Goal: Task Accomplishment & Management: Manage account settings

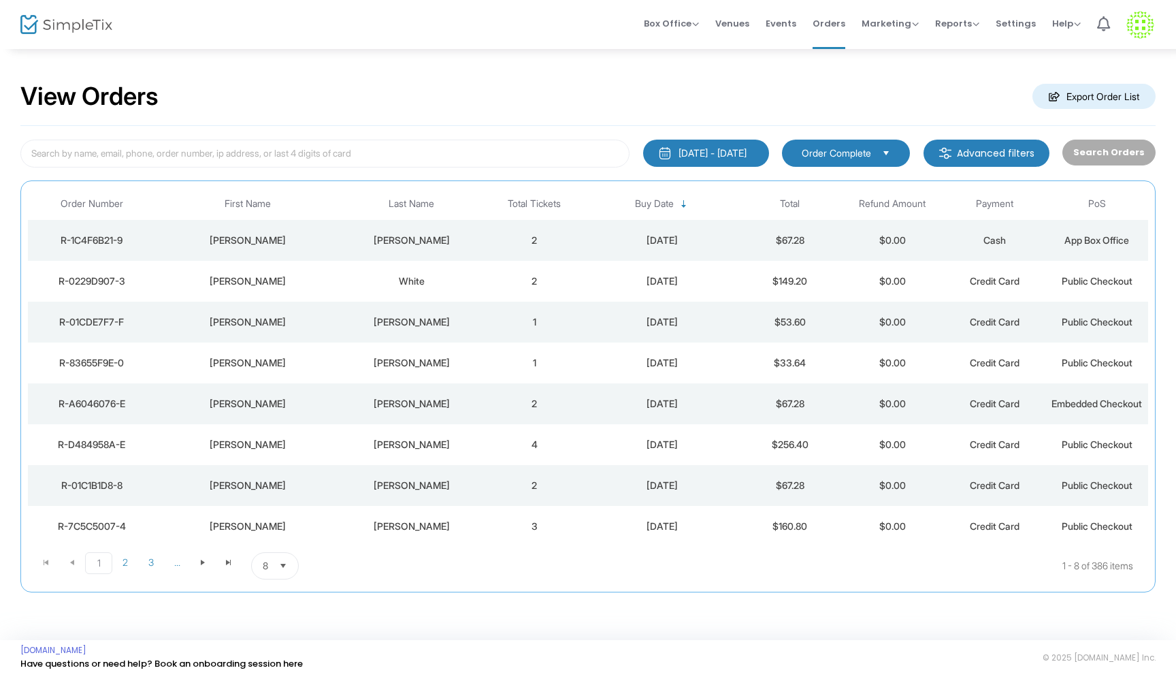
click at [494, 408] on td "2" at bounding box center [534, 403] width 102 height 41
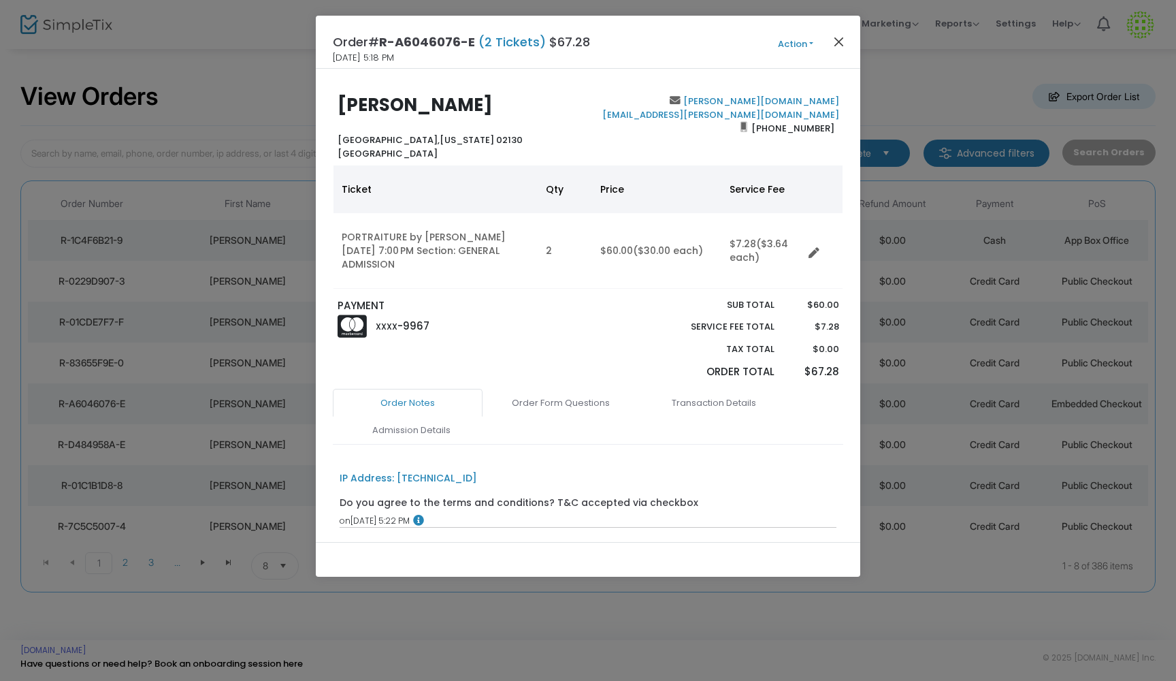
click at [841, 37] on button "Close" at bounding box center [839, 42] width 18 height 18
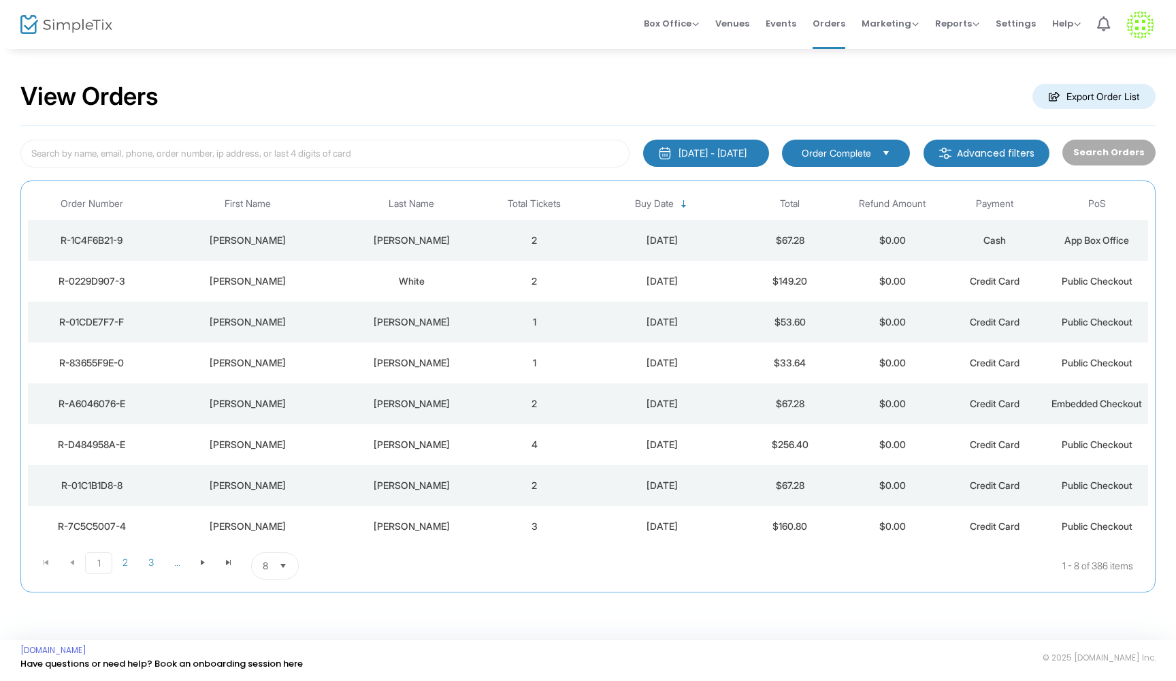
click at [470, 363] on div "[PERSON_NAME]" at bounding box center [411, 363] width 136 height 14
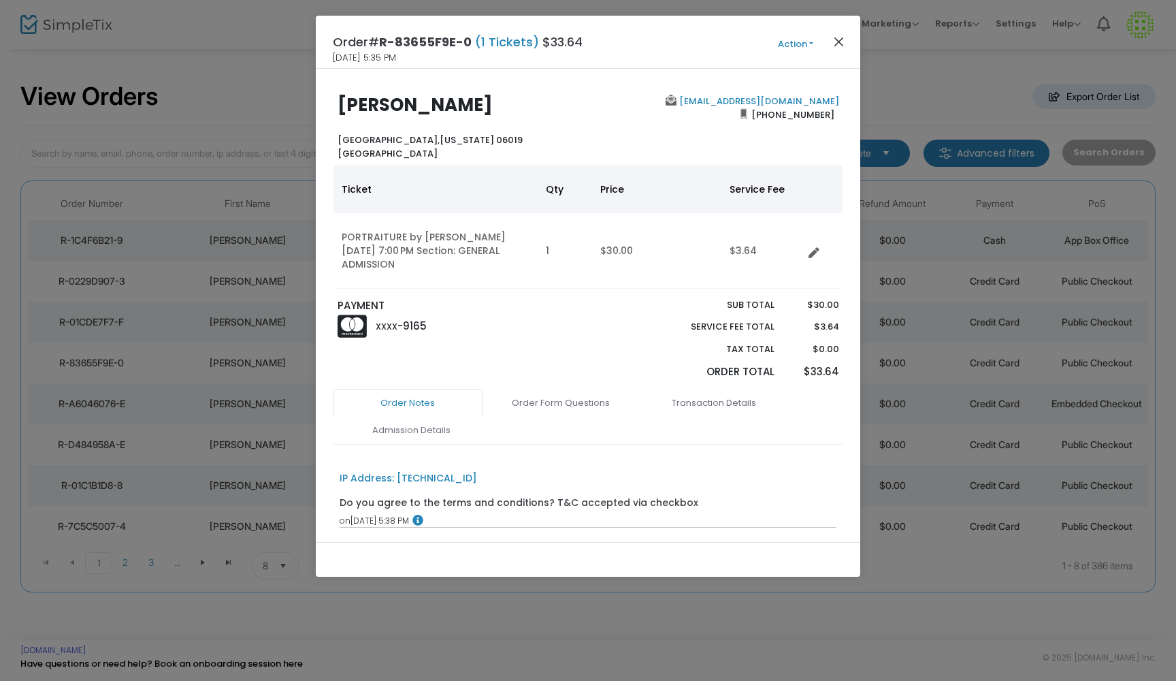
click at [838, 35] on button "Close" at bounding box center [839, 42] width 18 height 18
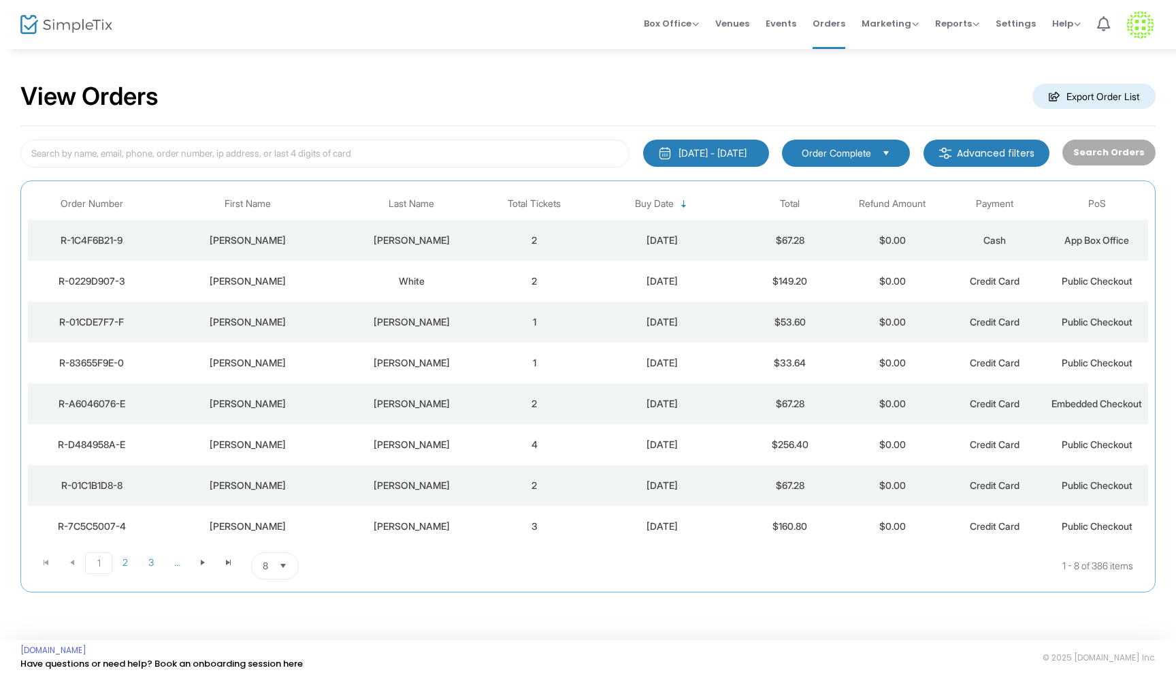
click at [500, 326] on td "1" at bounding box center [534, 322] width 102 height 41
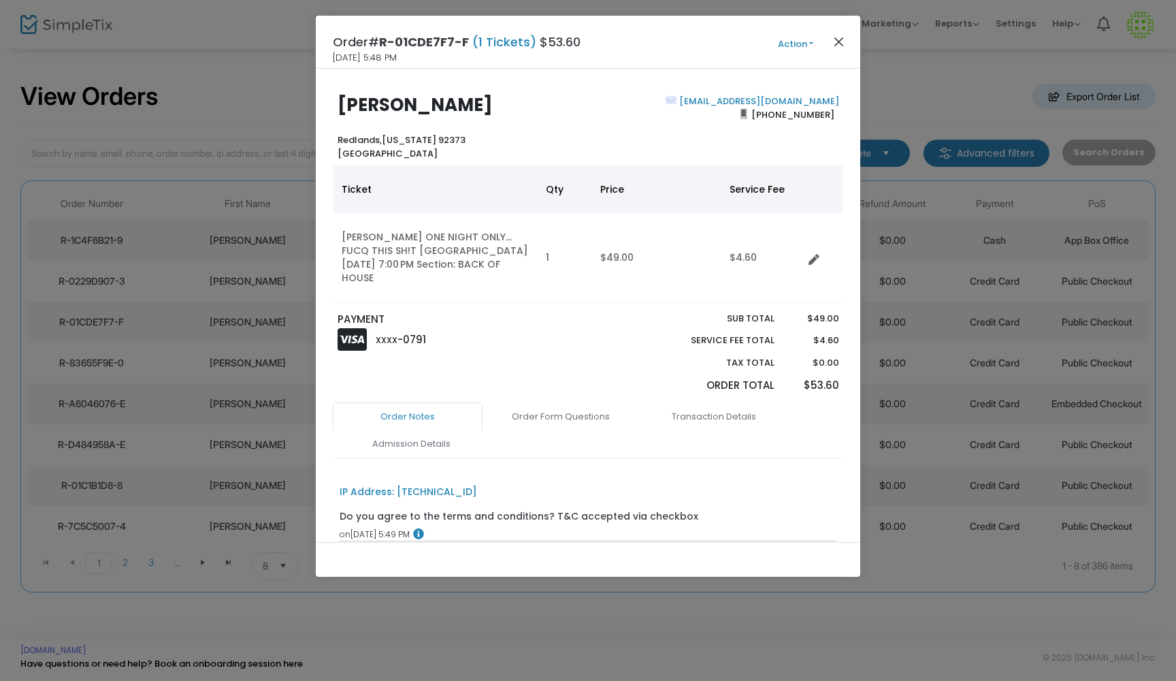
click at [838, 38] on button "Close" at bounding box center [839, 42] width 18 height 18
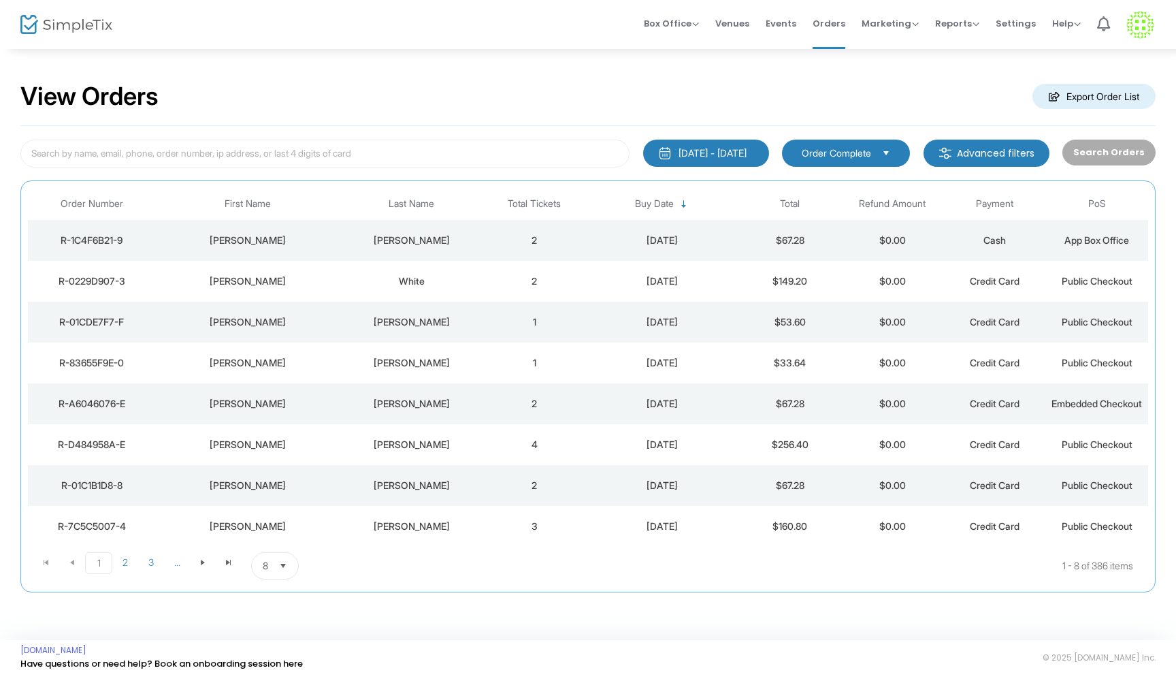
click at [462, 283] on div "White" at bounding box center [411, 281] width 136 height 14
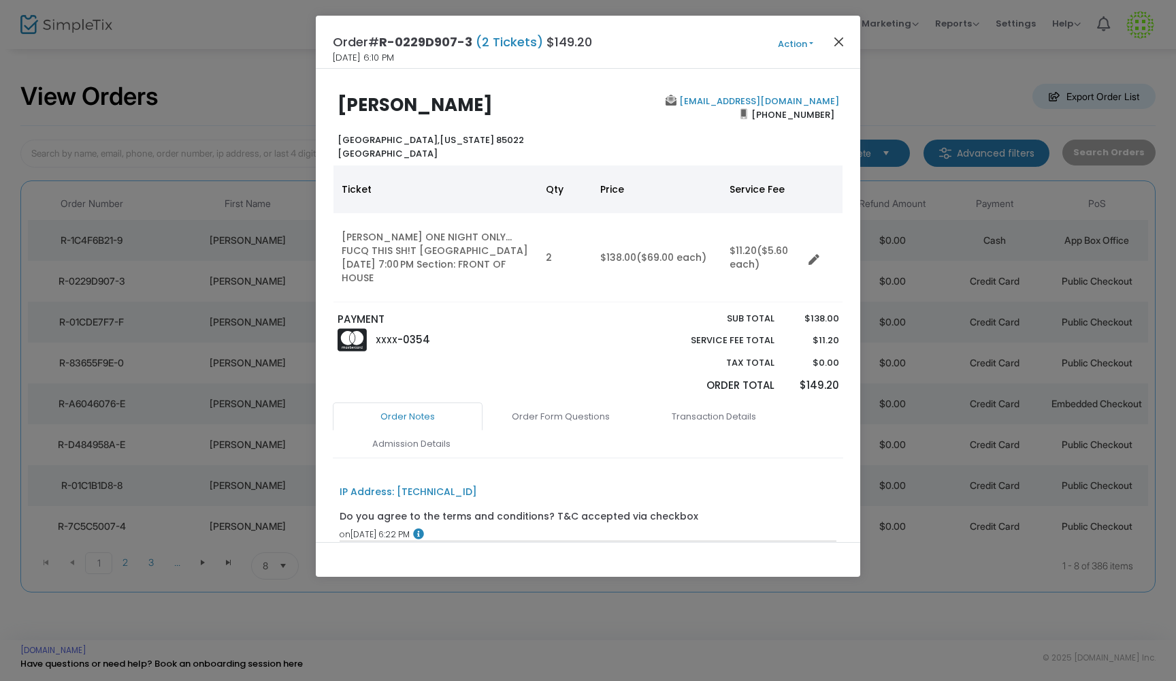
click at [839, 43] on button "Close" at bounding box center [839, 42] width 18 height 18
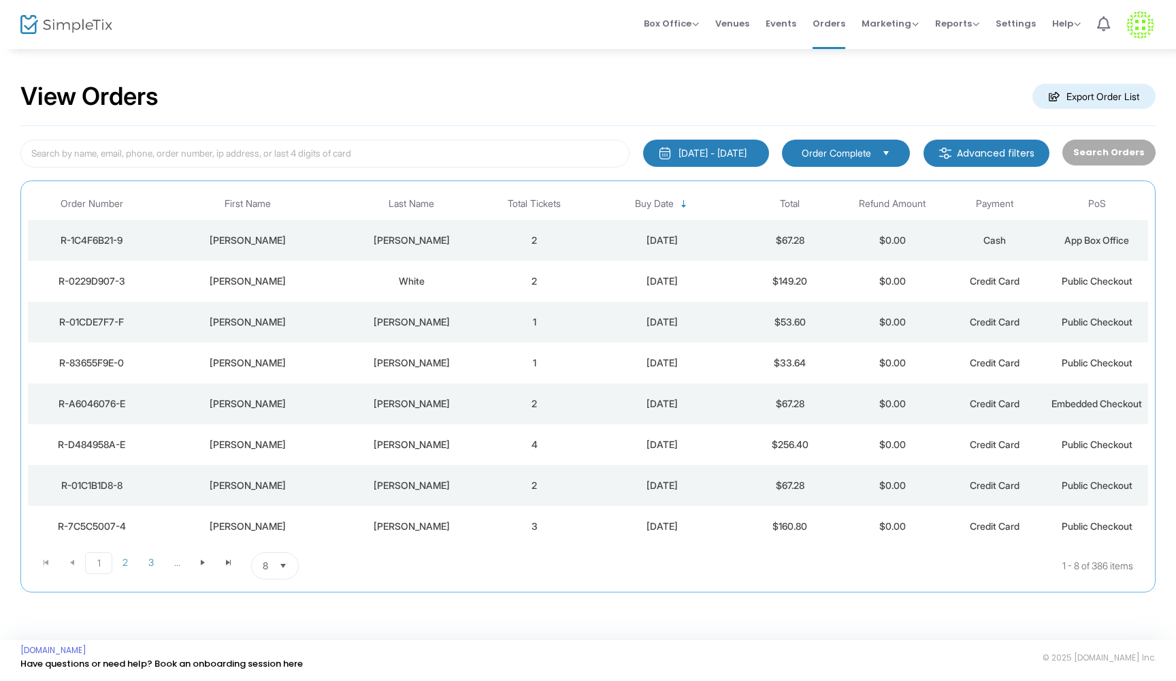
click at [484, 250] on td "2" at bounding box center [534, 240] width 102 height 41
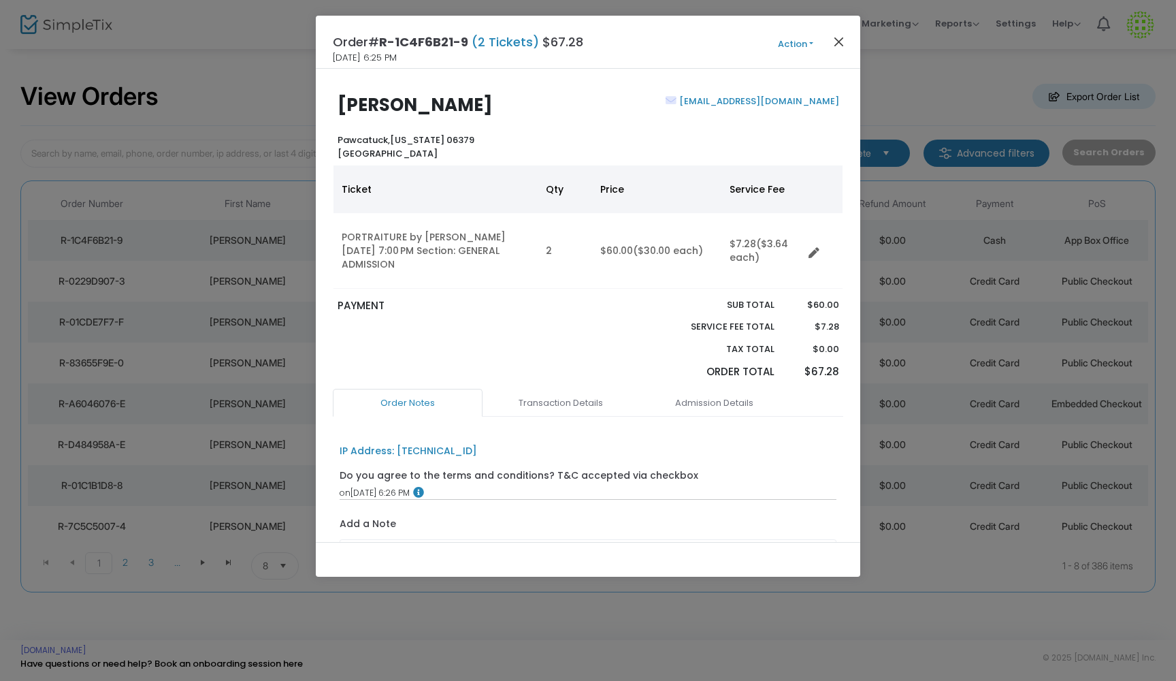
click at [839, 44] on button "Close" at bounding box center [839, 42] width 18 height 18
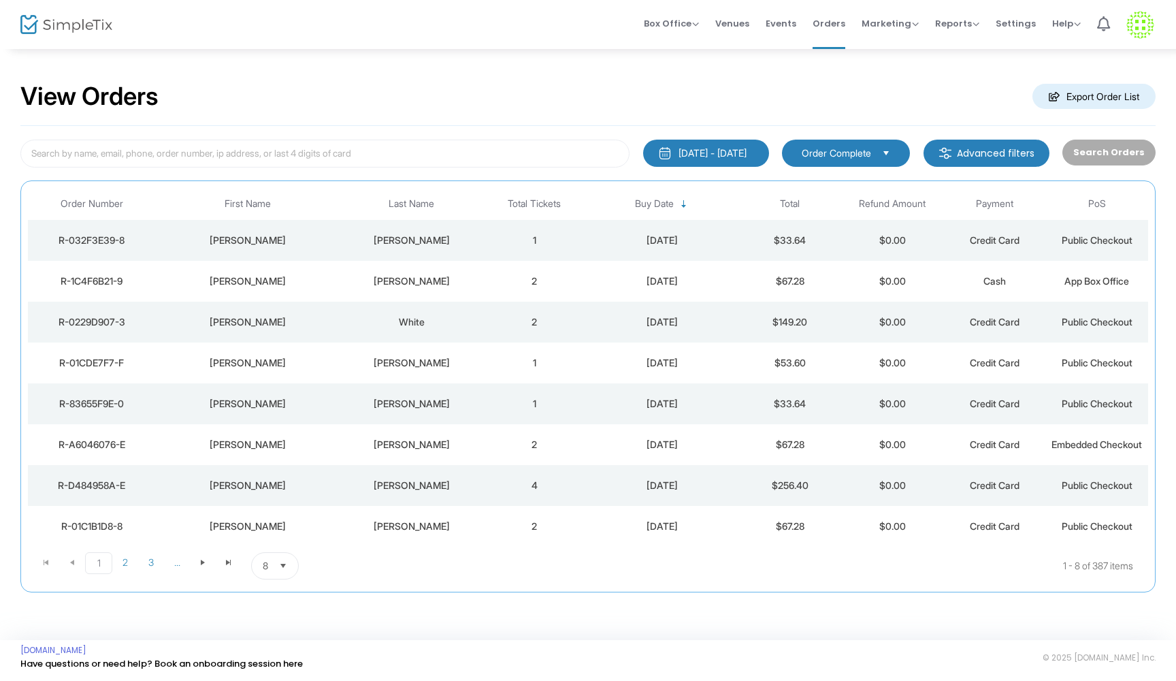
click at [472, 241] on div "Fitzpatrick" at bounding box center [411, 240] width 136 height 14
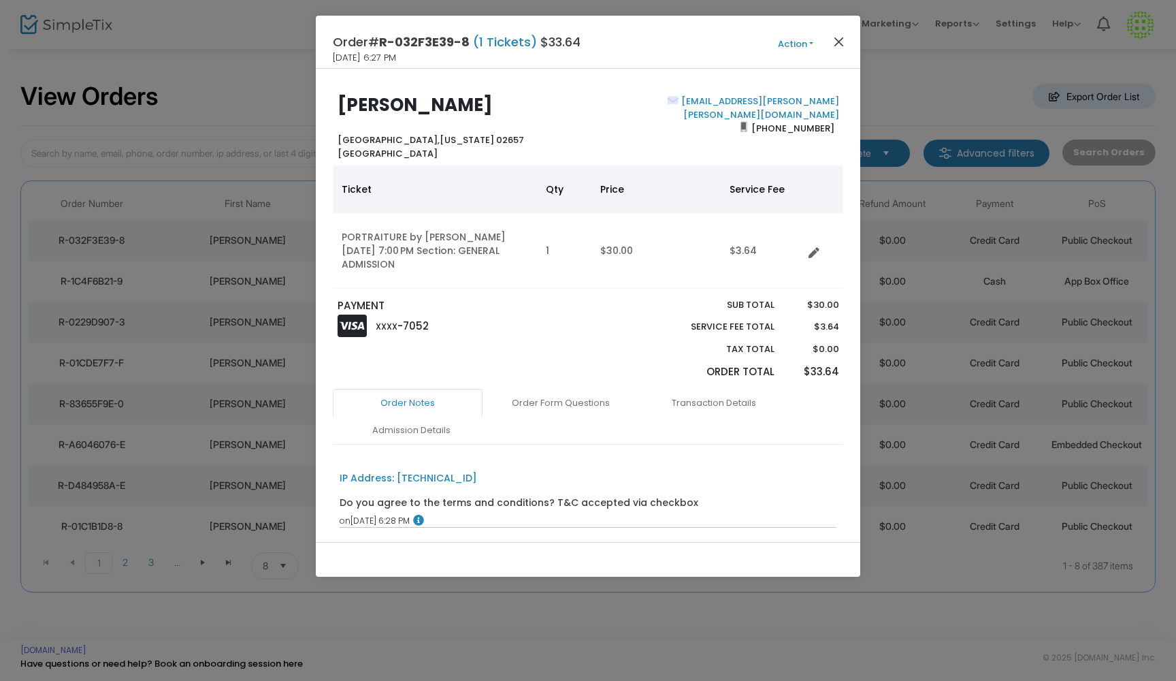
click at [841, 41] on button "Close" at bounding box center [839, 42] width 18 height 18
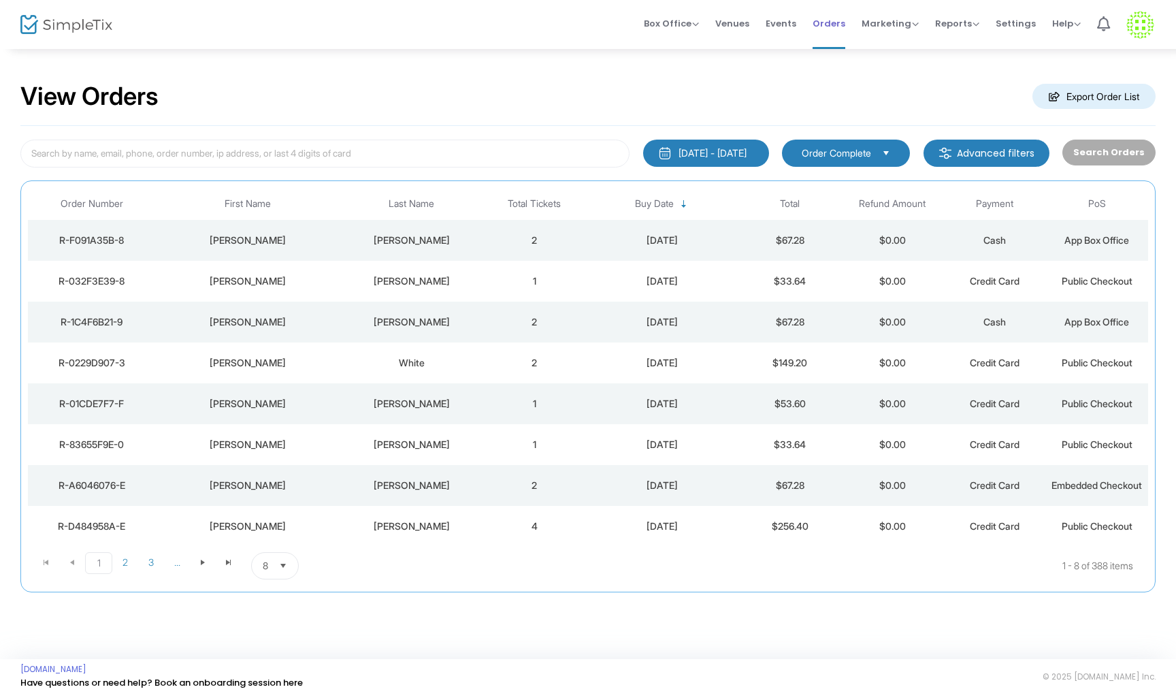
click at [827, 27] on span "Orders" at bounding box center [829, 23] width 33 height 35
click at [821, 23] on span "Orders" at bounding box center [829, 23] width 33 height 35
click at [29, 27] on img at bounding box center [66, 25] width 92 height 20
click at [824, 28] on span "Orders" at bounding box center [829, 23] width 33 height 35
click at [775, 25] on span "Events" at bounding box center [781, 23] width 31 height 35
